Goal: Register for event/course

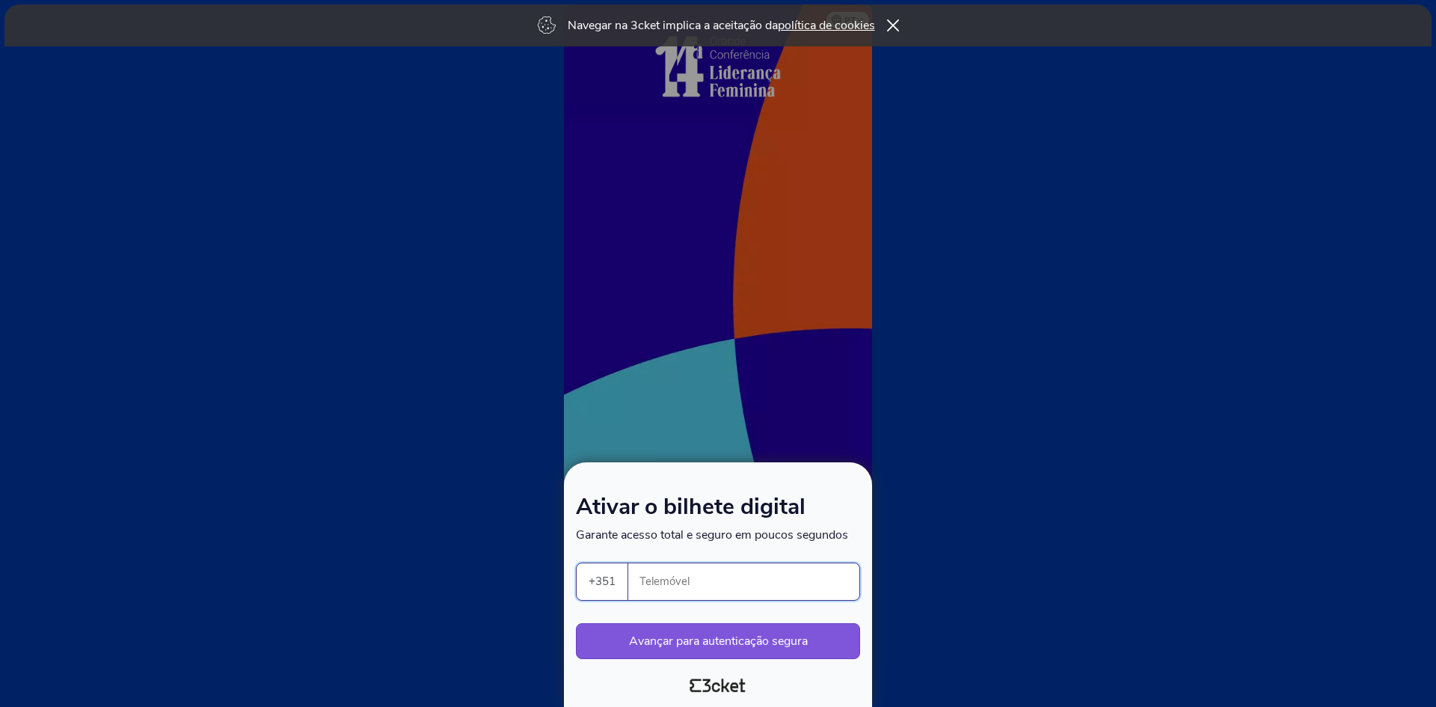
click at [703, 575] on input "Telemóvel" at bounding box center [749, 581] width 219 height 37
type input "963093423"
click at [669, 634] on button "Avançar para autenticação segura" at bounding box center [718, 641] width 284 height 36
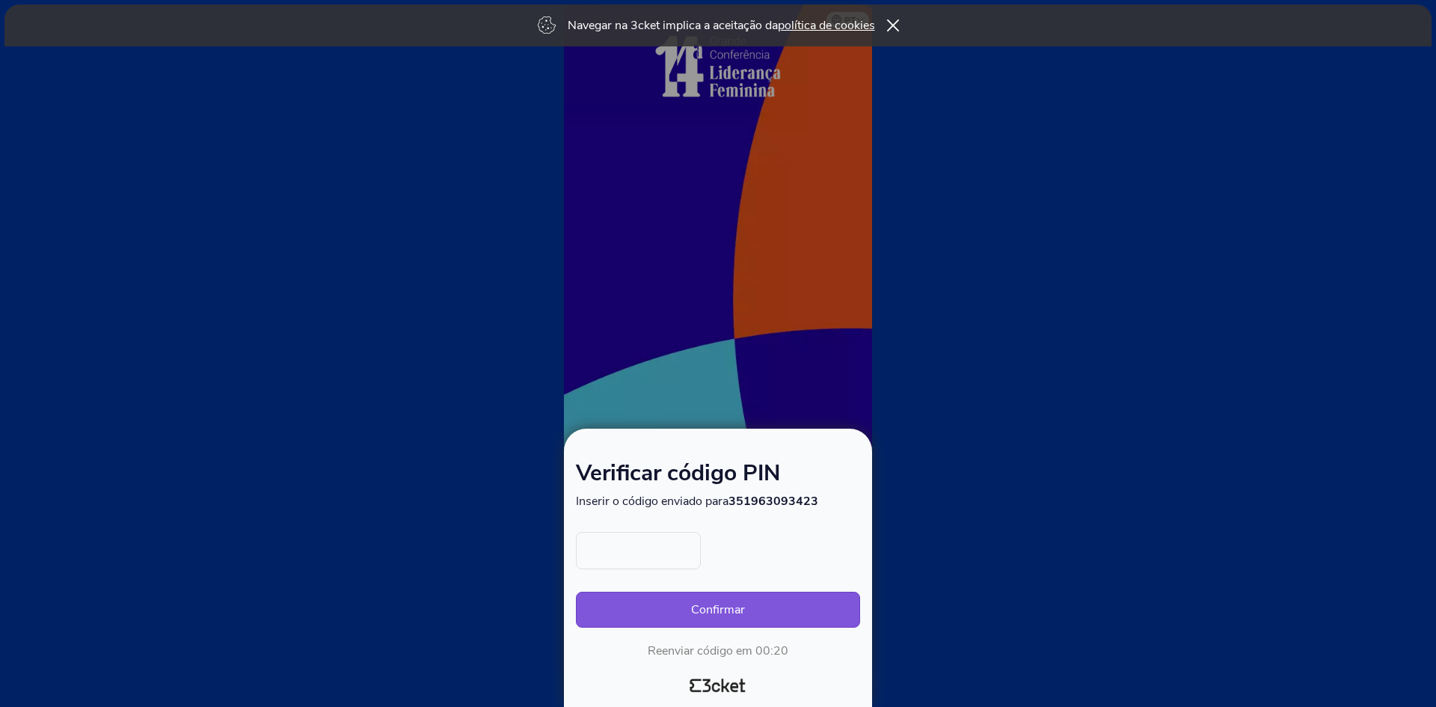
click at [674, 517] on div "Verificar código PIN Inserir o código enviado para 351963093423 Ocorreu um erro…" at bounding box center [718, 561] width 284 height 196
click at [681, 537] on body "Navegar na 3cket implica a aceitação da política de cookies pt Português (Portu…" at bounding box center [718, 353] width 1424 height 695
type input "3344"
click at [706, 599] on button "Confirmar" at bounding box center [718, 609] width 284 height 36
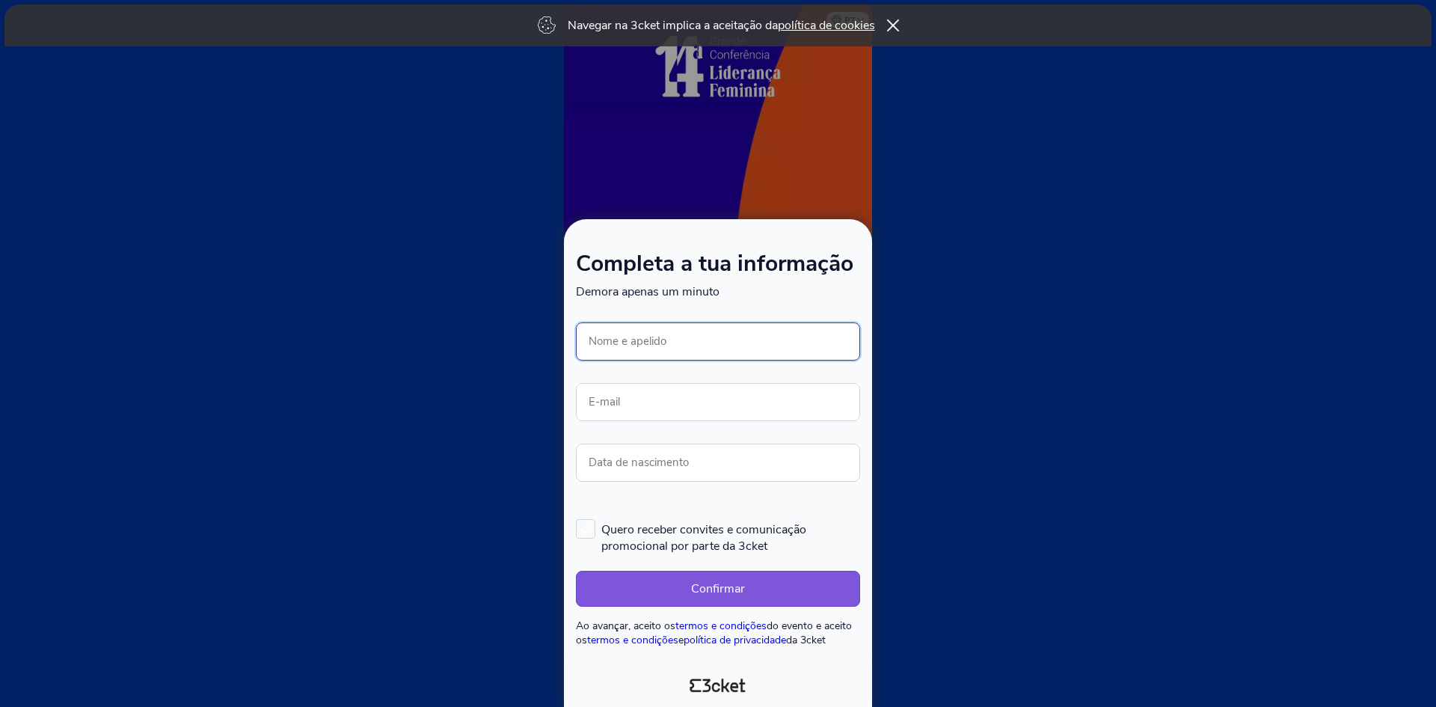
click at [627, 331] on input "Nome e apelido" at bounding box center [718, 341] width 284 height 38
type input "[PERSON_NAME]"
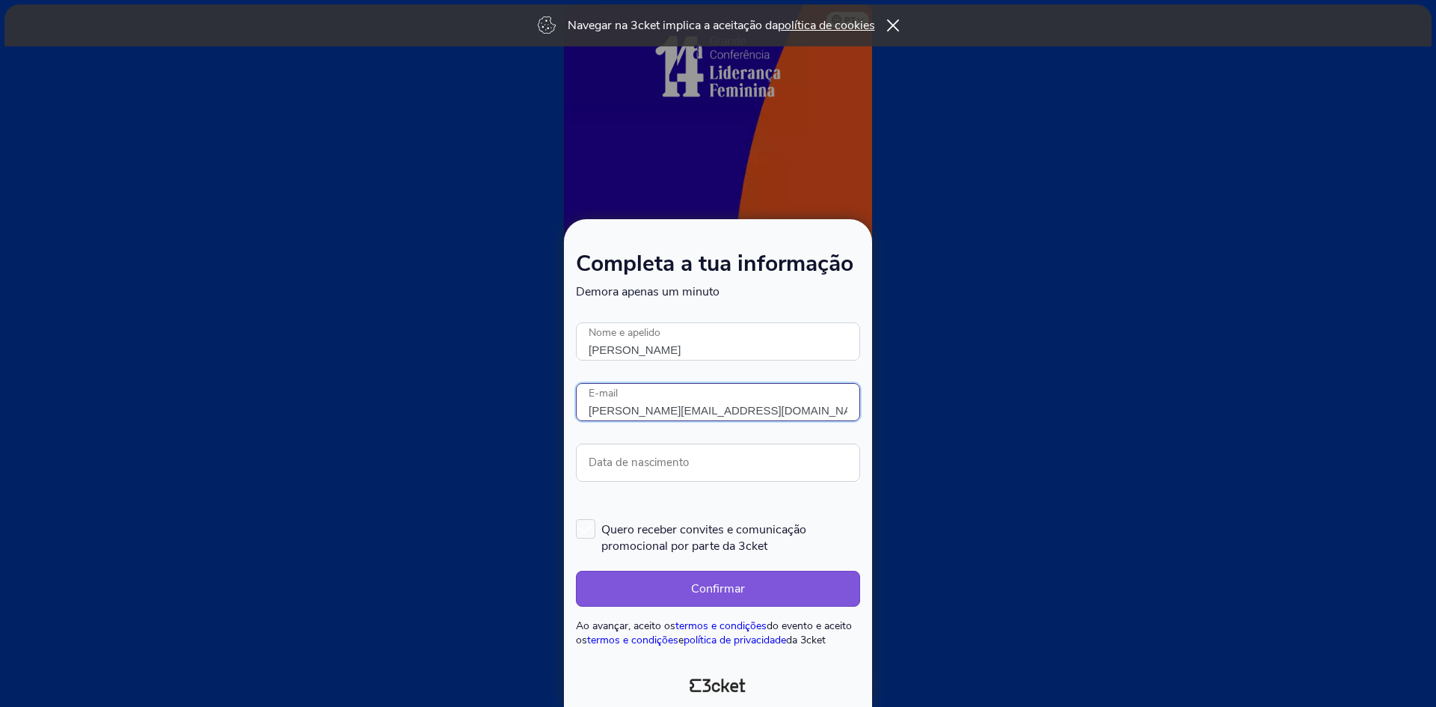
type input "gabriela@indicocapital.com"
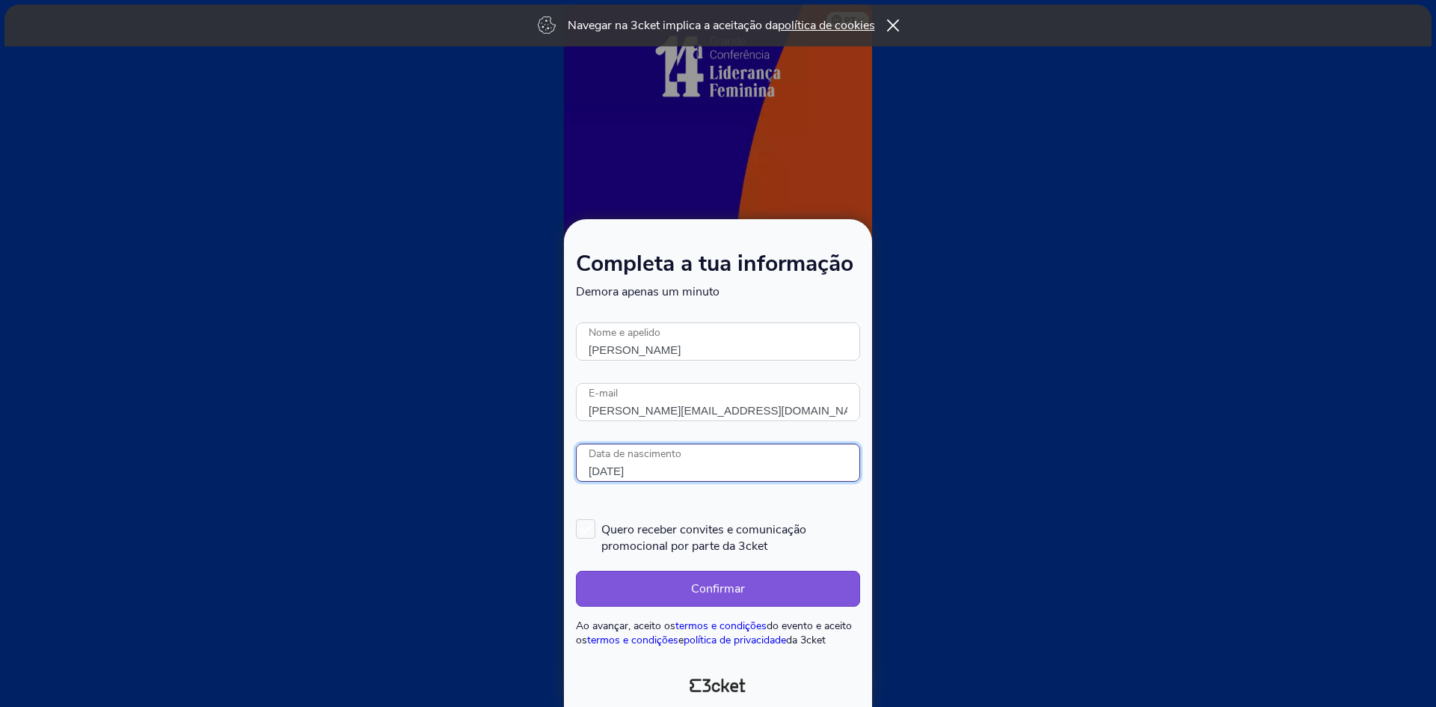
type input "24/09/1974"
click at [790, 498] on form "Completa a tua informação Demora apenas um minuto Ocorreu um erro. Tentar mais …" at bounding box center [718, 449] width 284 height 393
click at [753, 583] on button "Confirmar" at bounding box center [718, 589] width 284 height 36
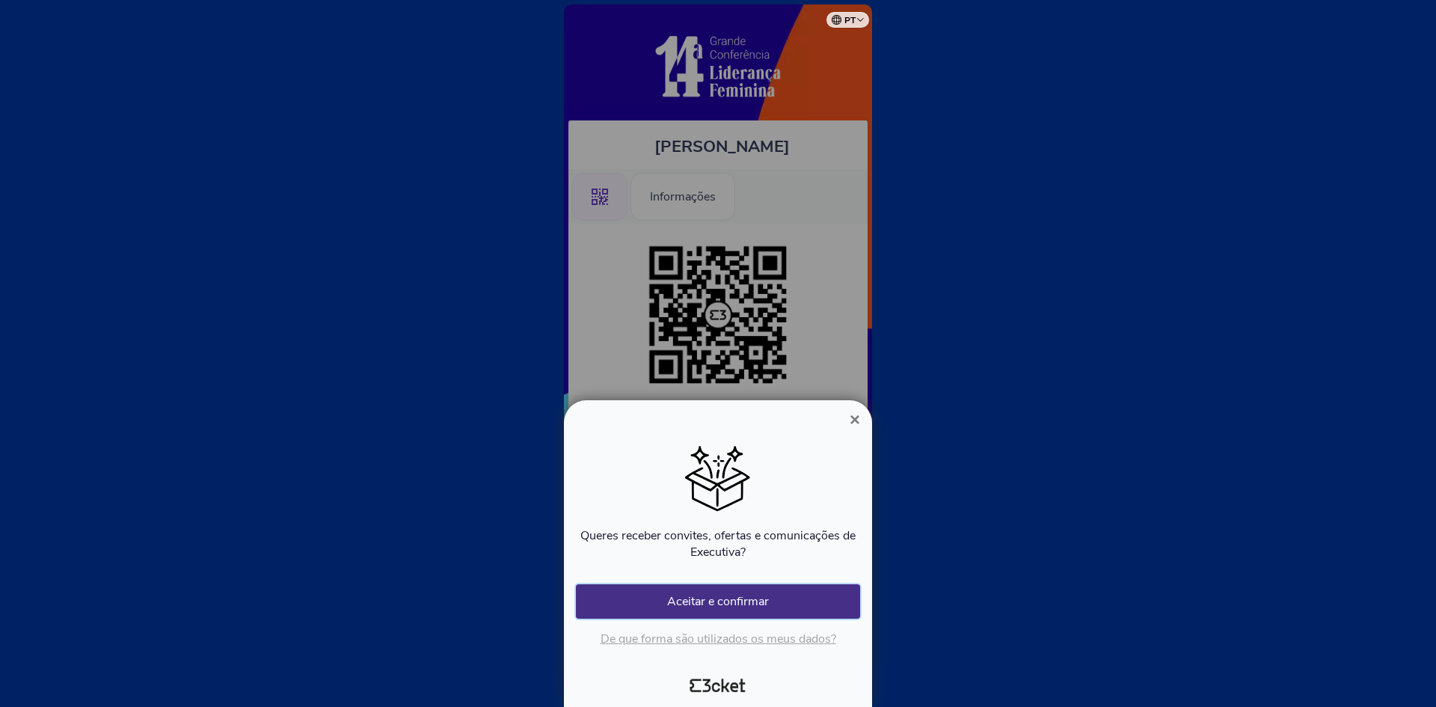
click at [739, 604] on button "Aceitar e confirmar" at bounding box center [718, 601] width 284 height 34
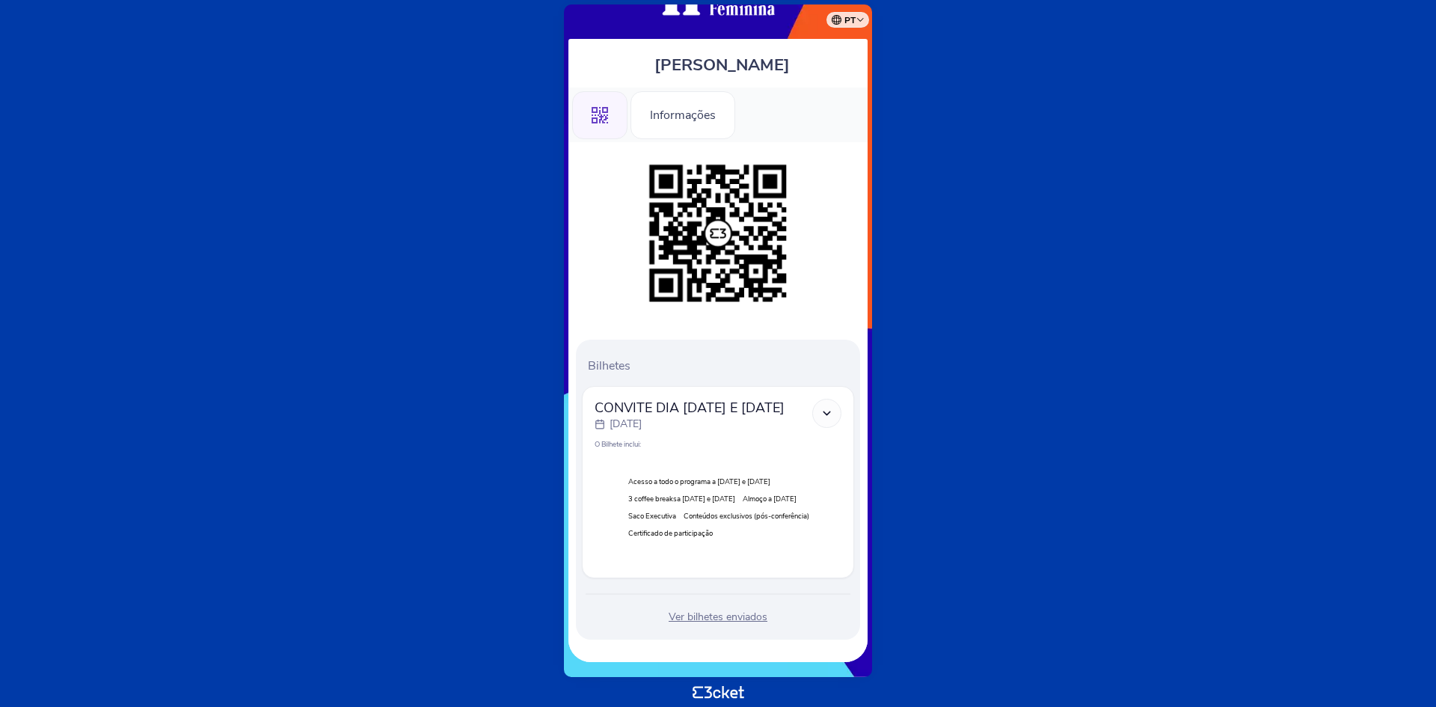
scroll to position [99, 0]
click at [694, 619] on div "Ver bilhetes enviados" at bounding box center [718, 616] width 272 height 15
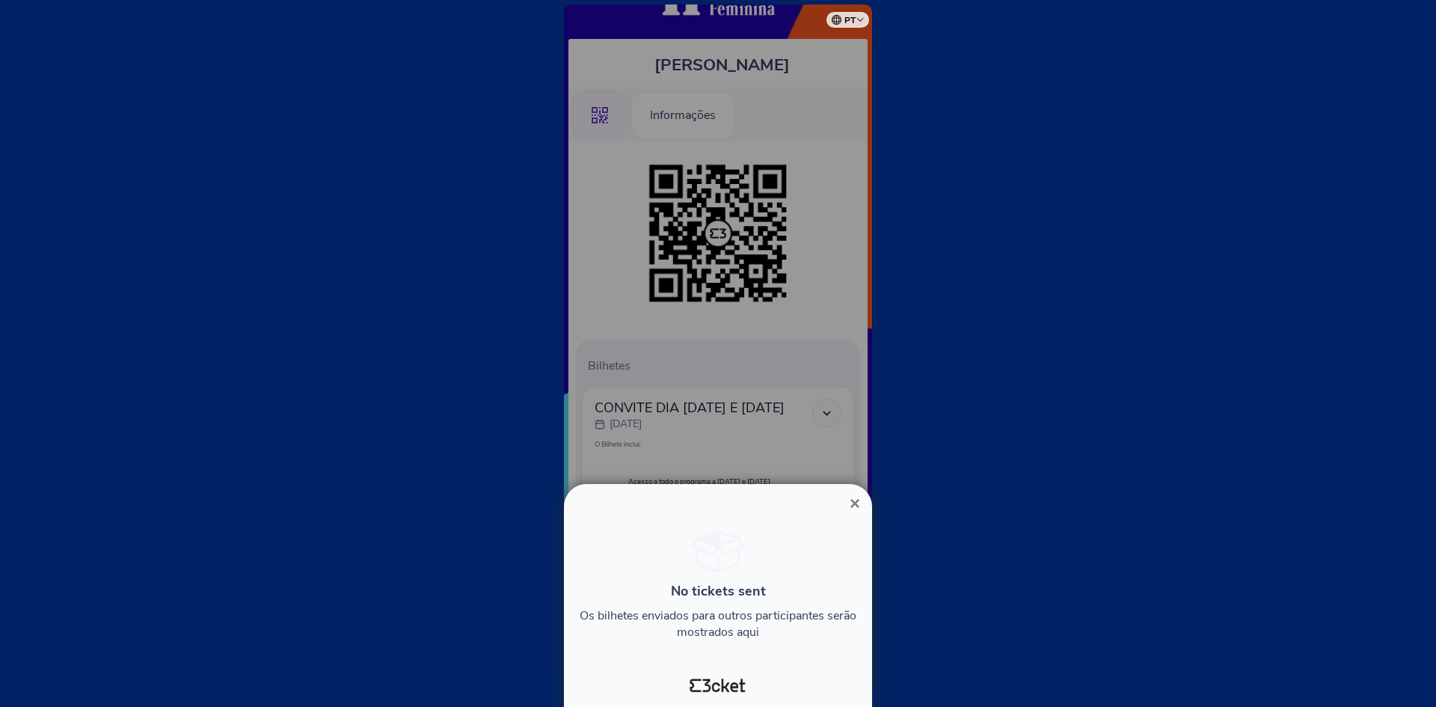
click at [852, 503] on span "×" at bounding box center [854, 503] width 10 height 20
